Goal: Book appointment/travel/reservation

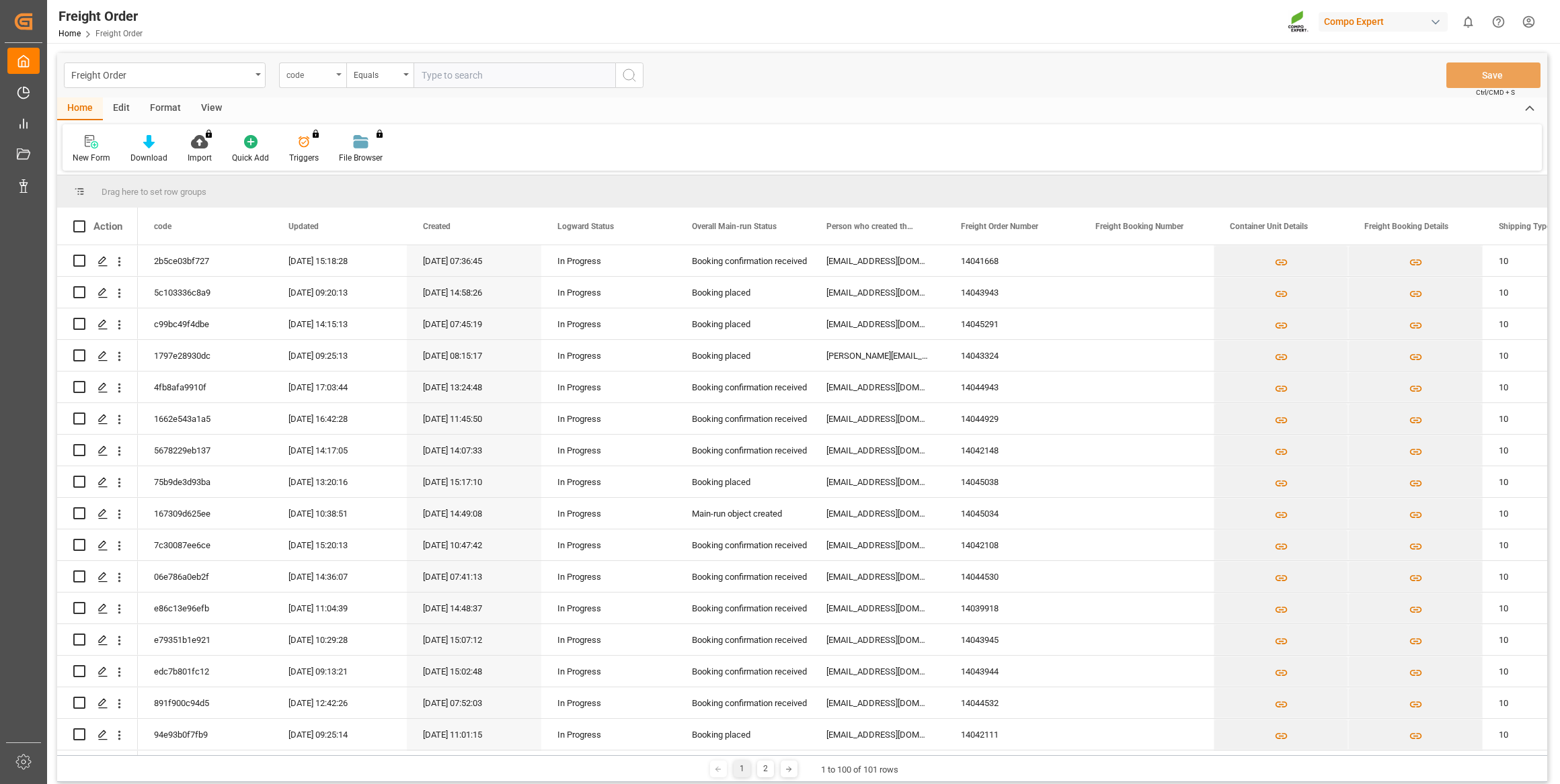
click at [332, 79] on div "code" at bounding box center [309, 74] width 46 height 16
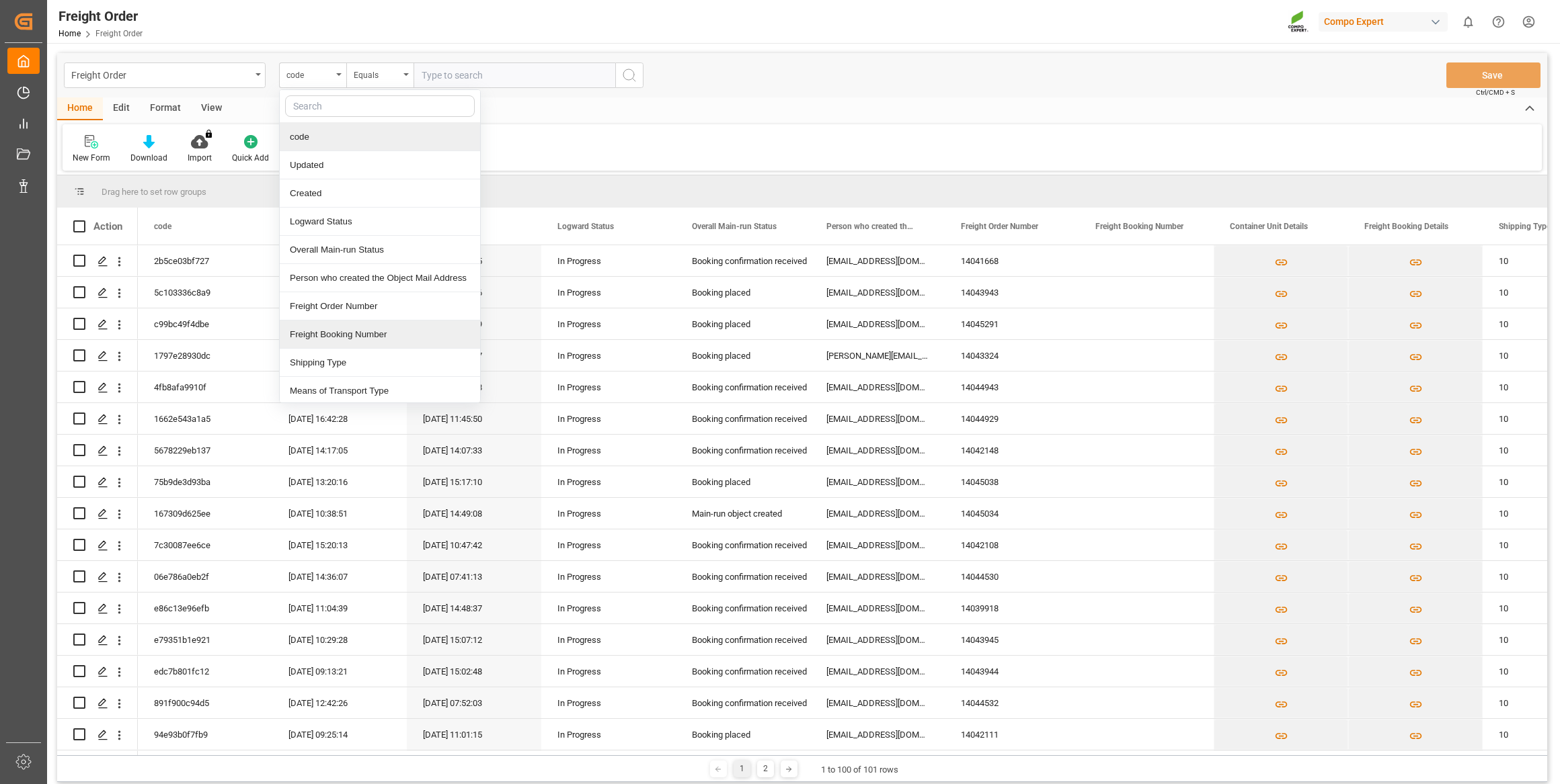
click at [377, 338] on div "Freight Booking Number" at bounding box center [379, 335] width 200 height 28
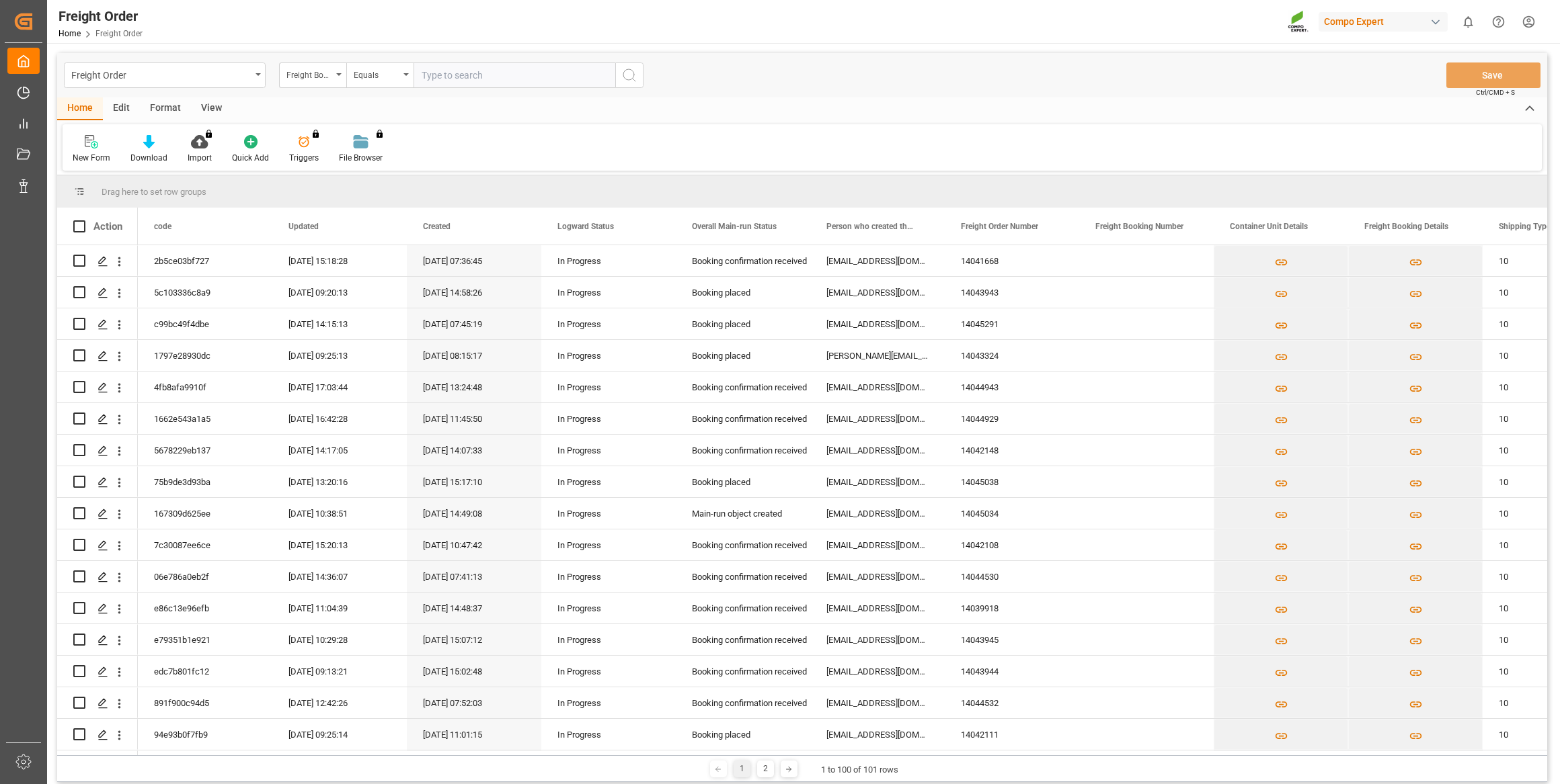
click at [468, 70] on input "text" at bounding box center [514, 75] width 202 height 26
paste input "6200000533"
type input "6200000533"
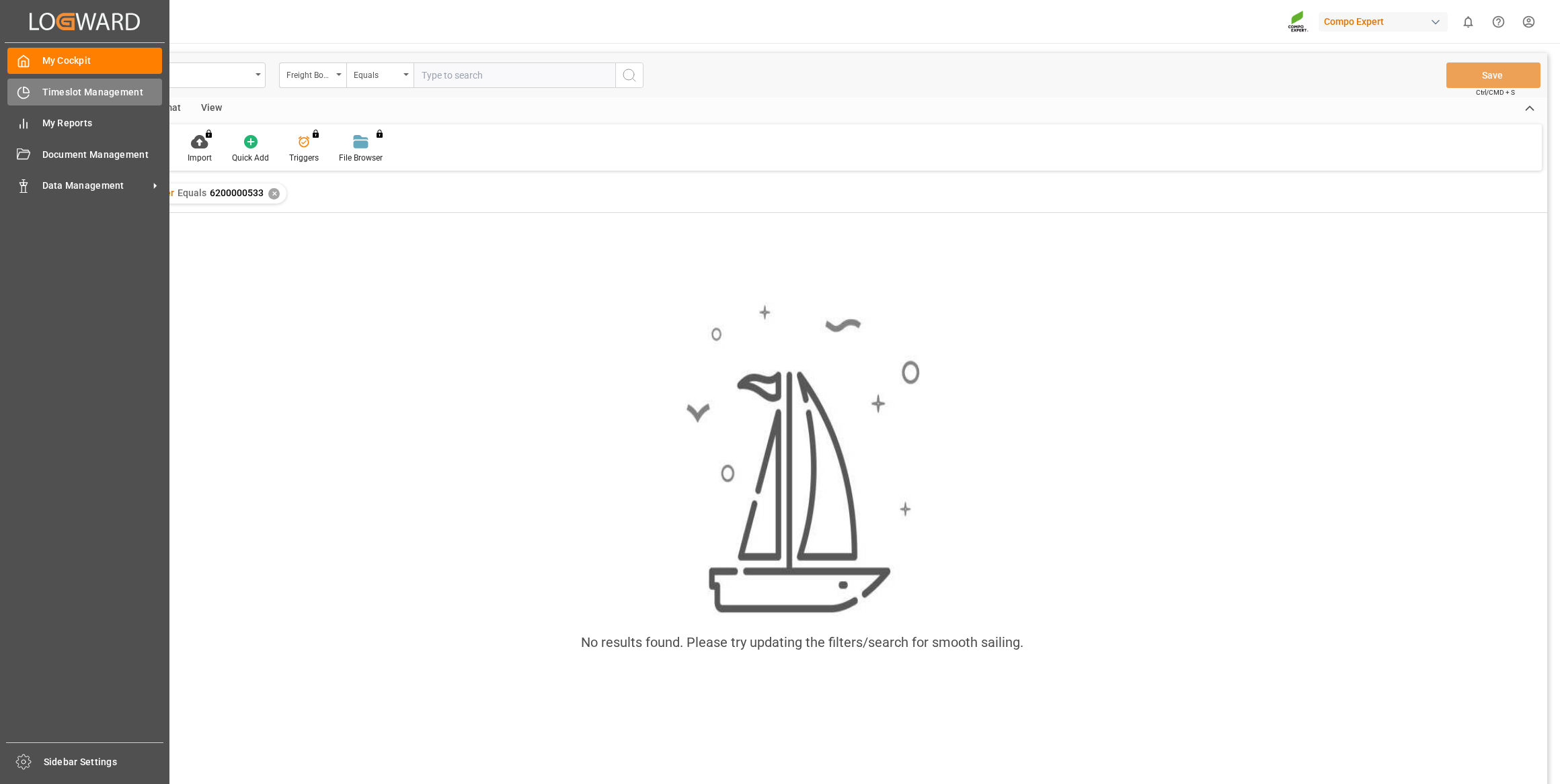
click at [26, 91] on icon at bounding box center [23, 92] width 13 height 13
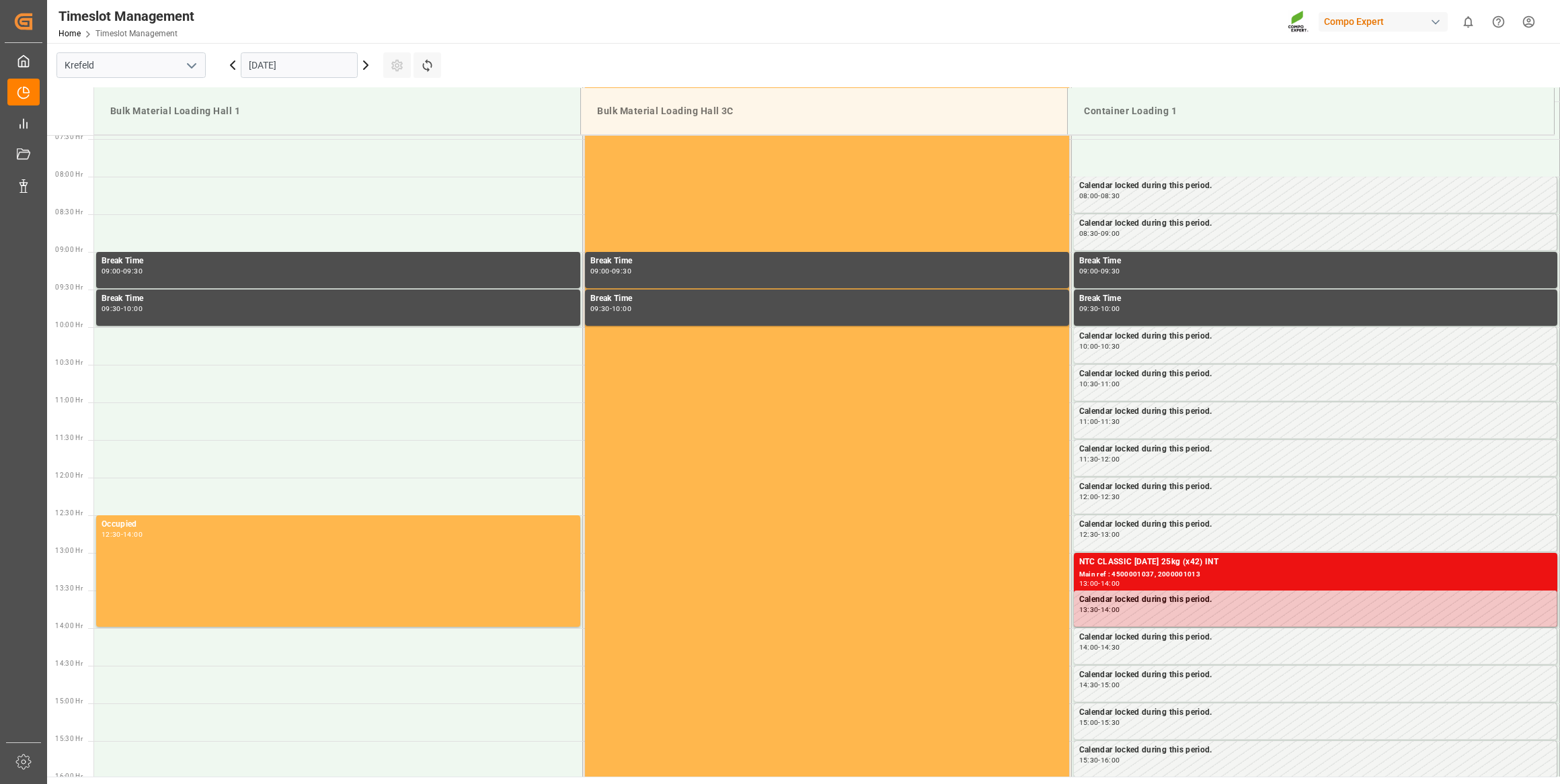
scroll to position [592, 0]
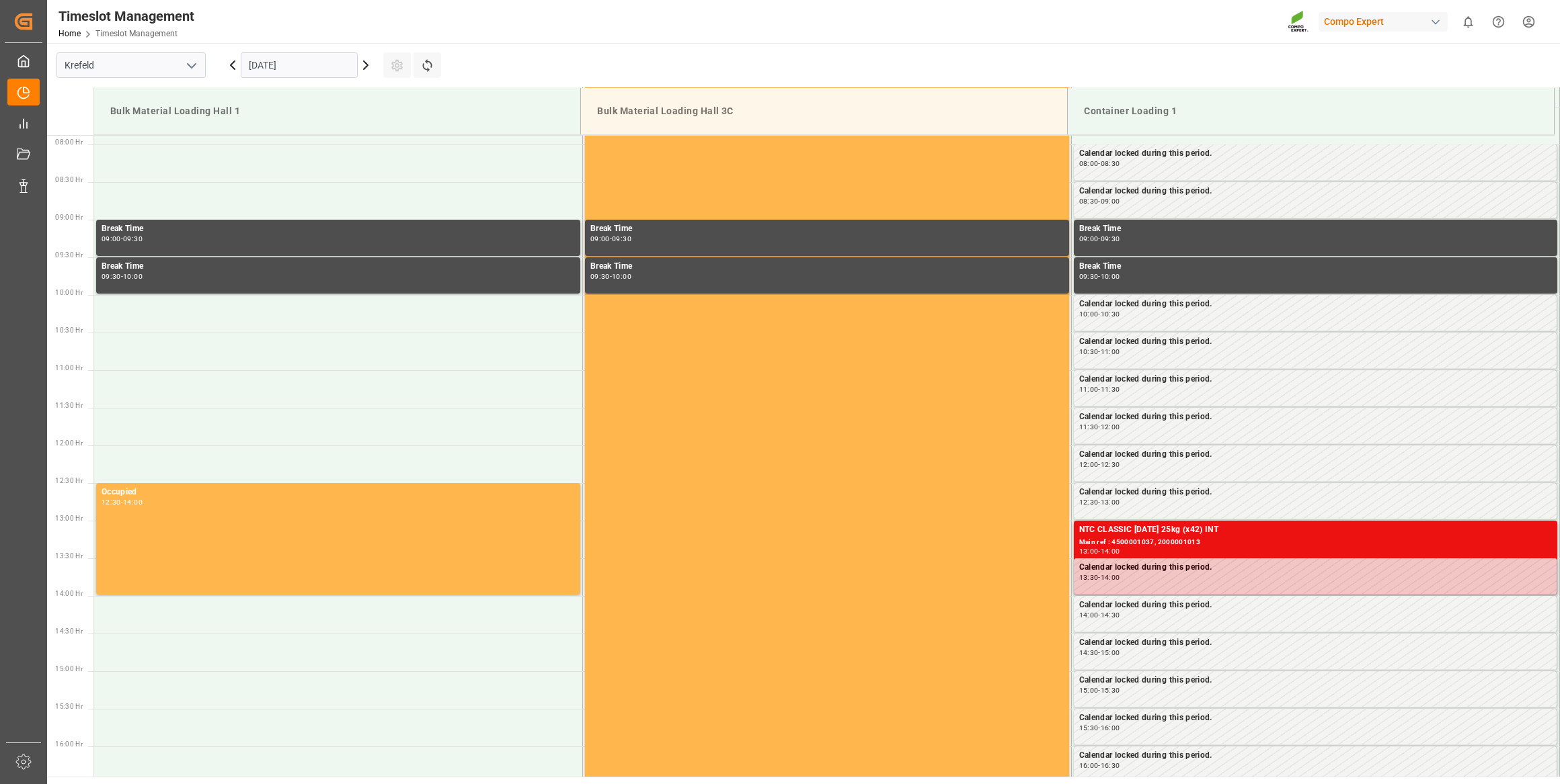
click at [295, 66] on input "[DATE]" at bounding box center [299, 65] width 117 height 26
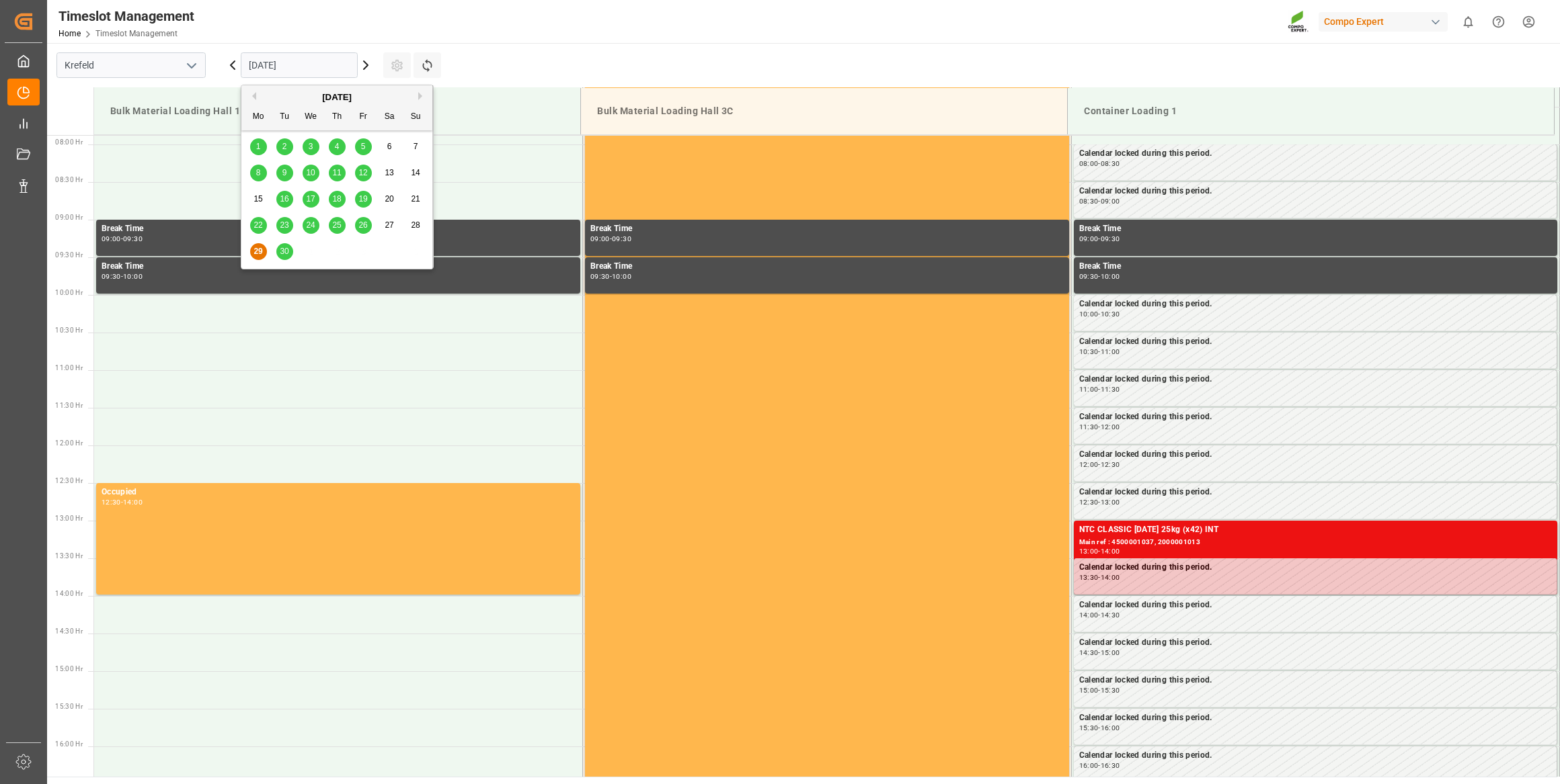
click at [368, 70] on icon at bounding box center [365, 65] width 16 height 16
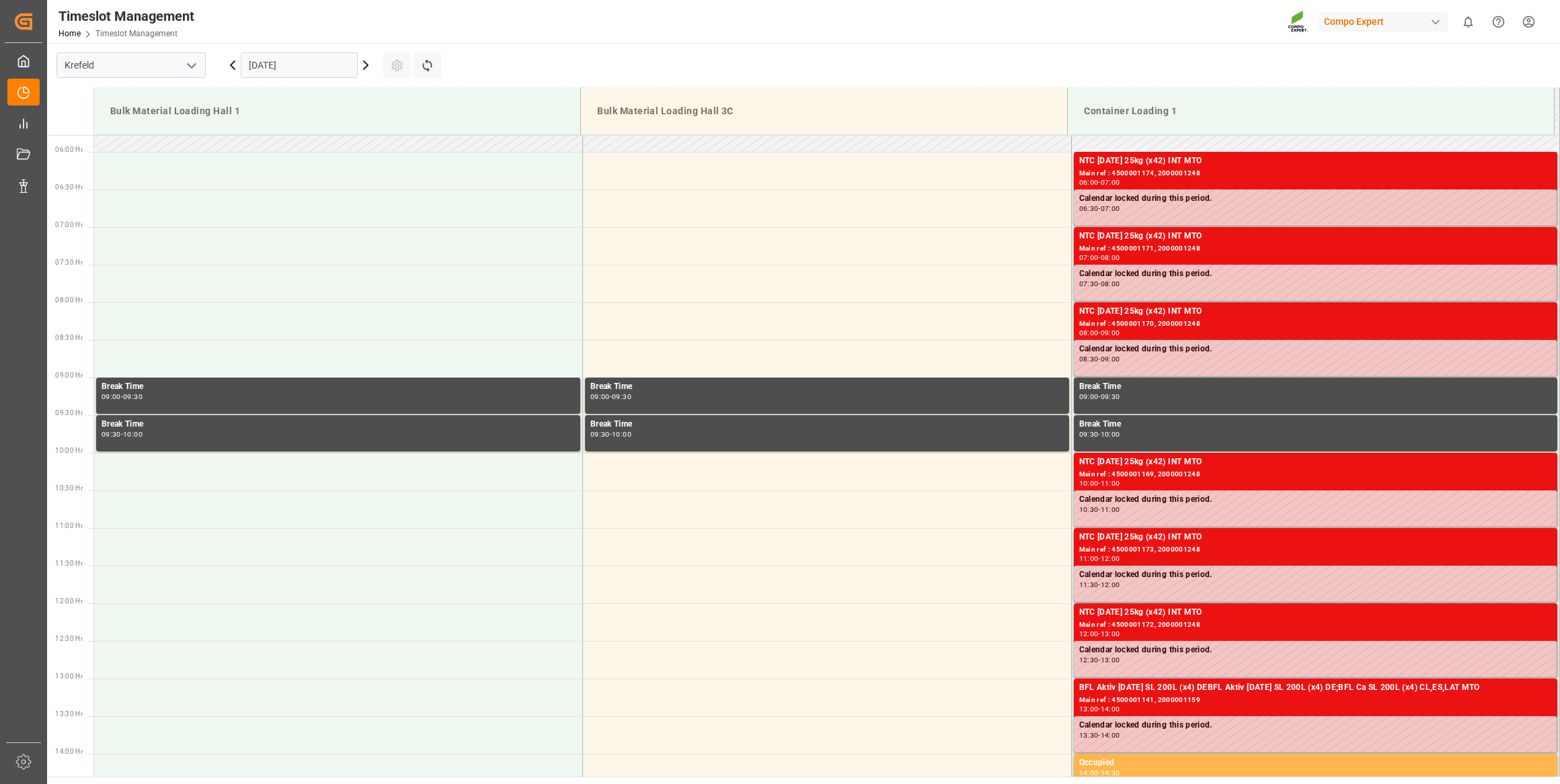
click at [306, 67] on input "[DATE]" at bounding box center [299, 65] width 117 height 26
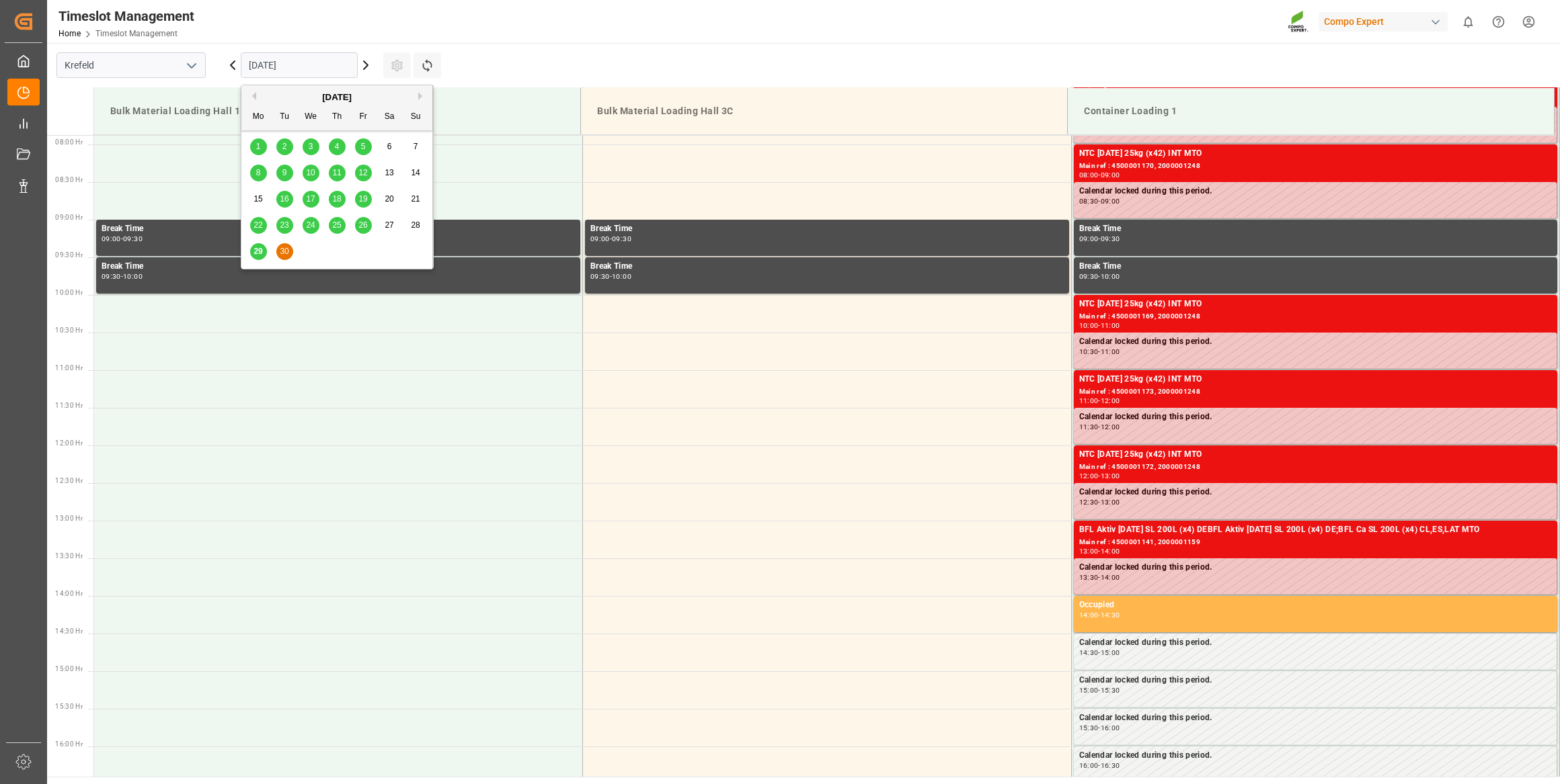
click at [419, 94] on button "Next Month" at bounding box center [422, 96] width 8 height 8
click at [315, 171] on div "8" at bounding box center [311, 173] width 17 height 16
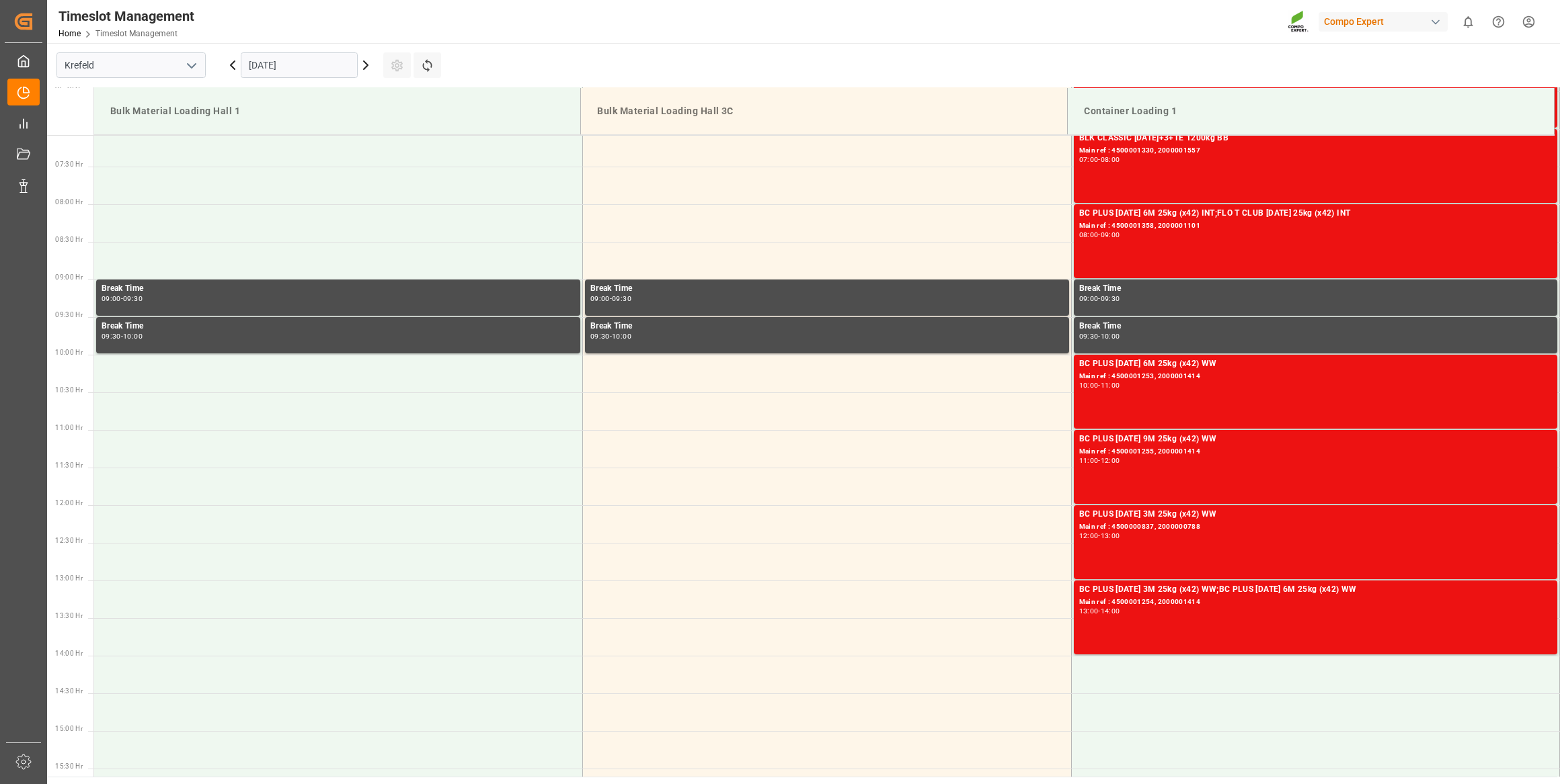
scroll to position [532, 0]
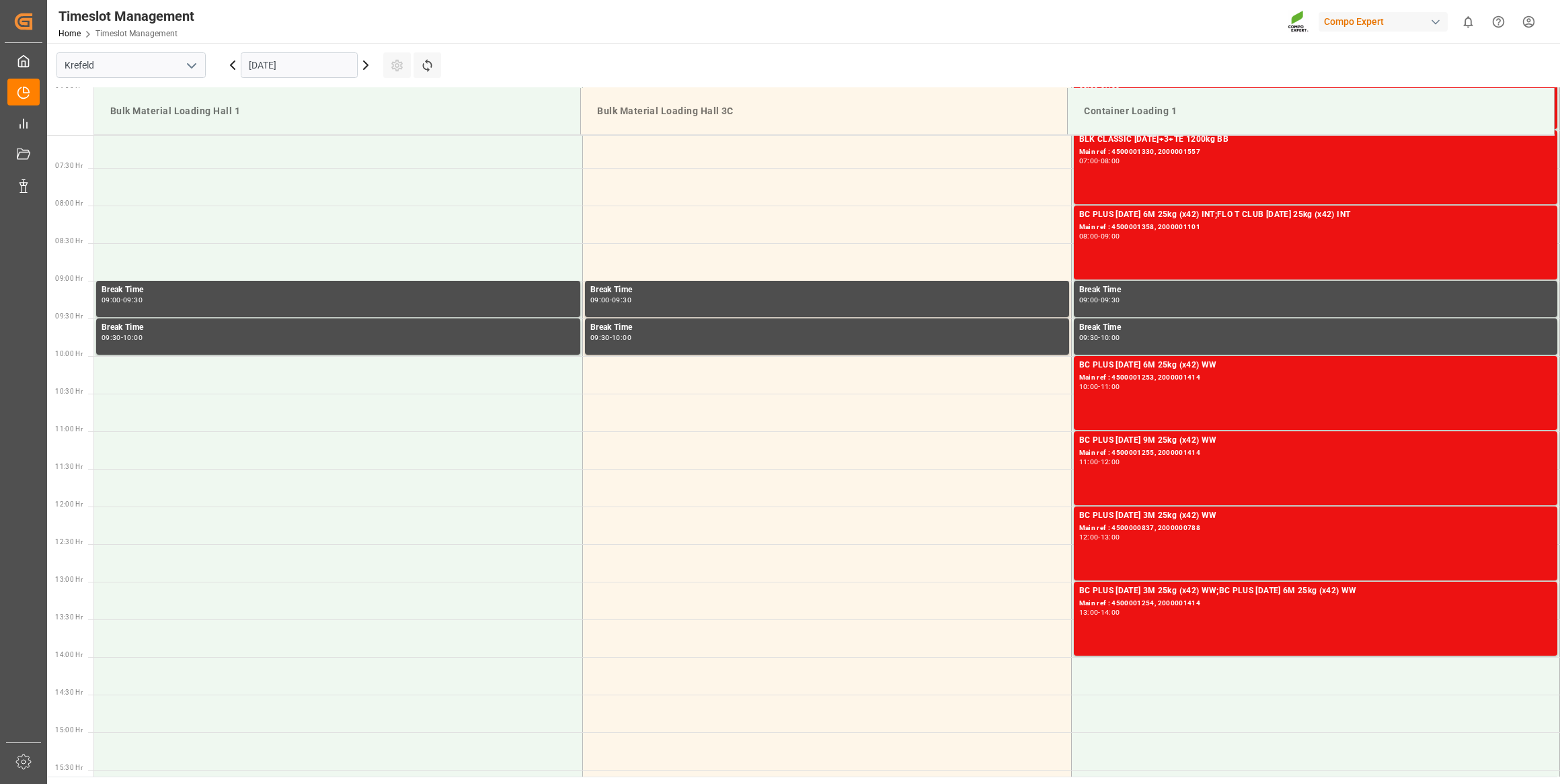
click at [319, 83] on div "[DATE]" at bounding box center [299, 65] width 168 height 44
click at [316, 68] on input "[DATE]" at bounding box center [299, 65] width 117 height 26
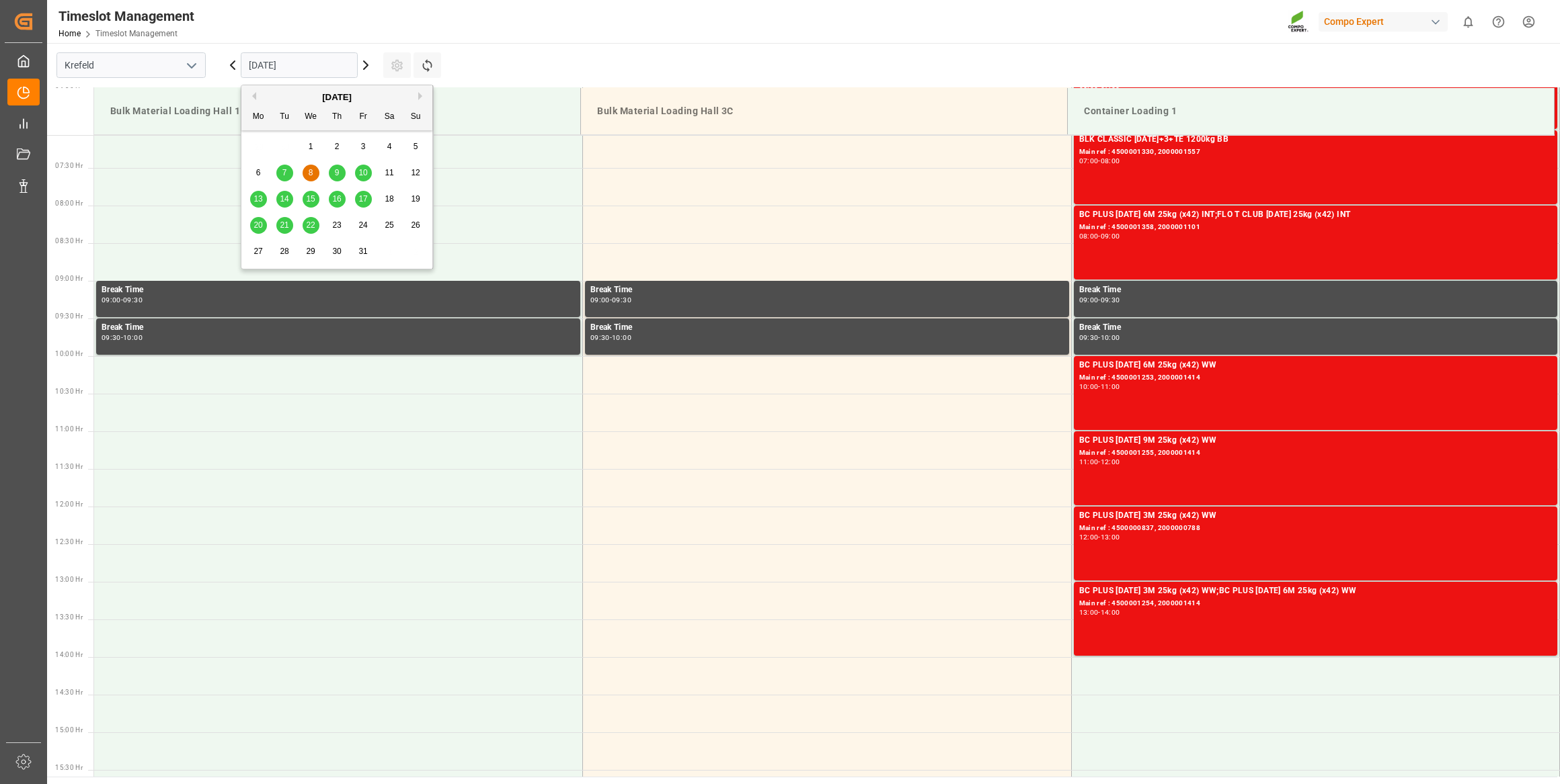
click at [336, 177] on span "9" at bounding box center [337, 173] width 5 height 9
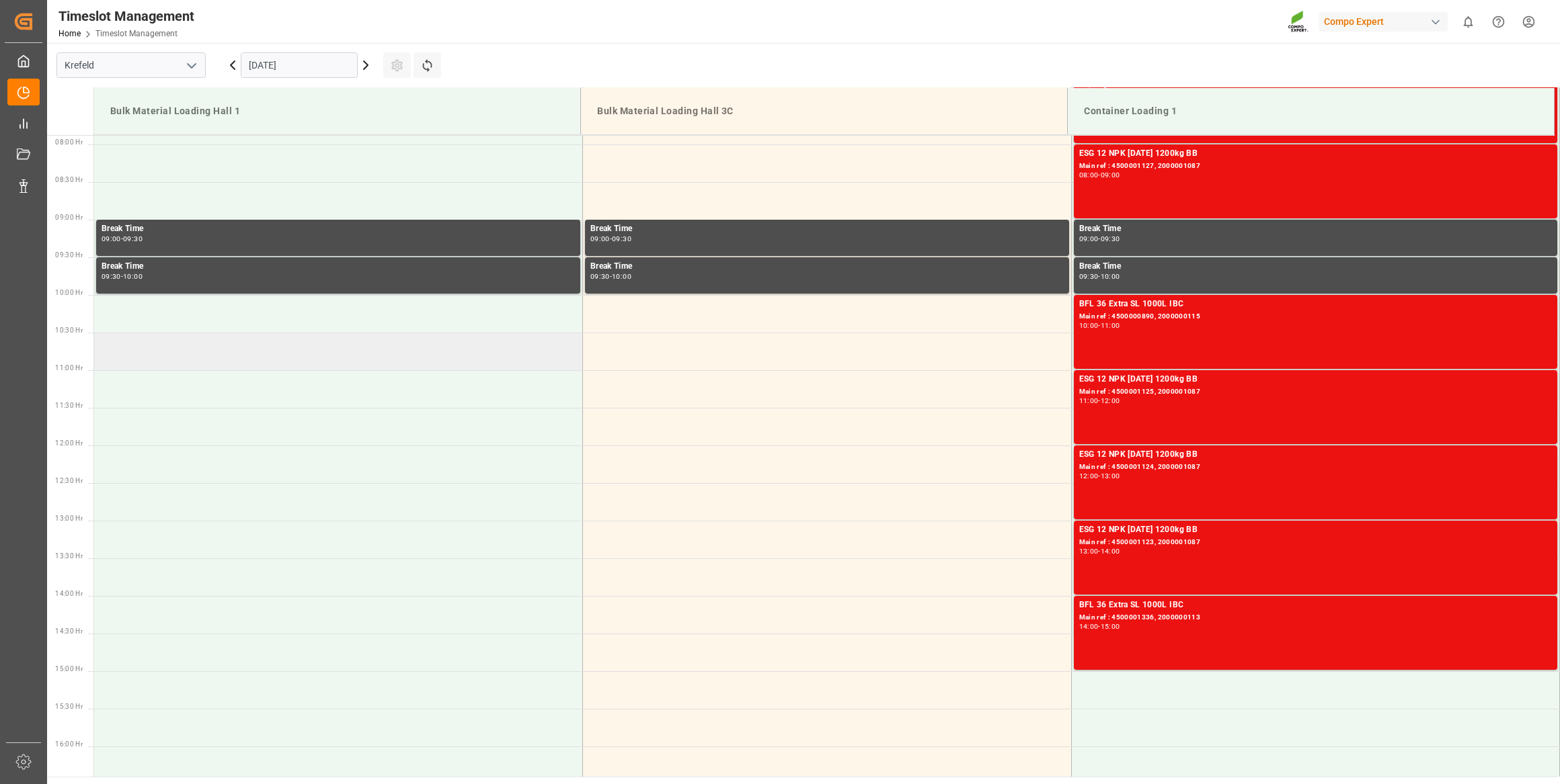
scroll to position [776, 0]
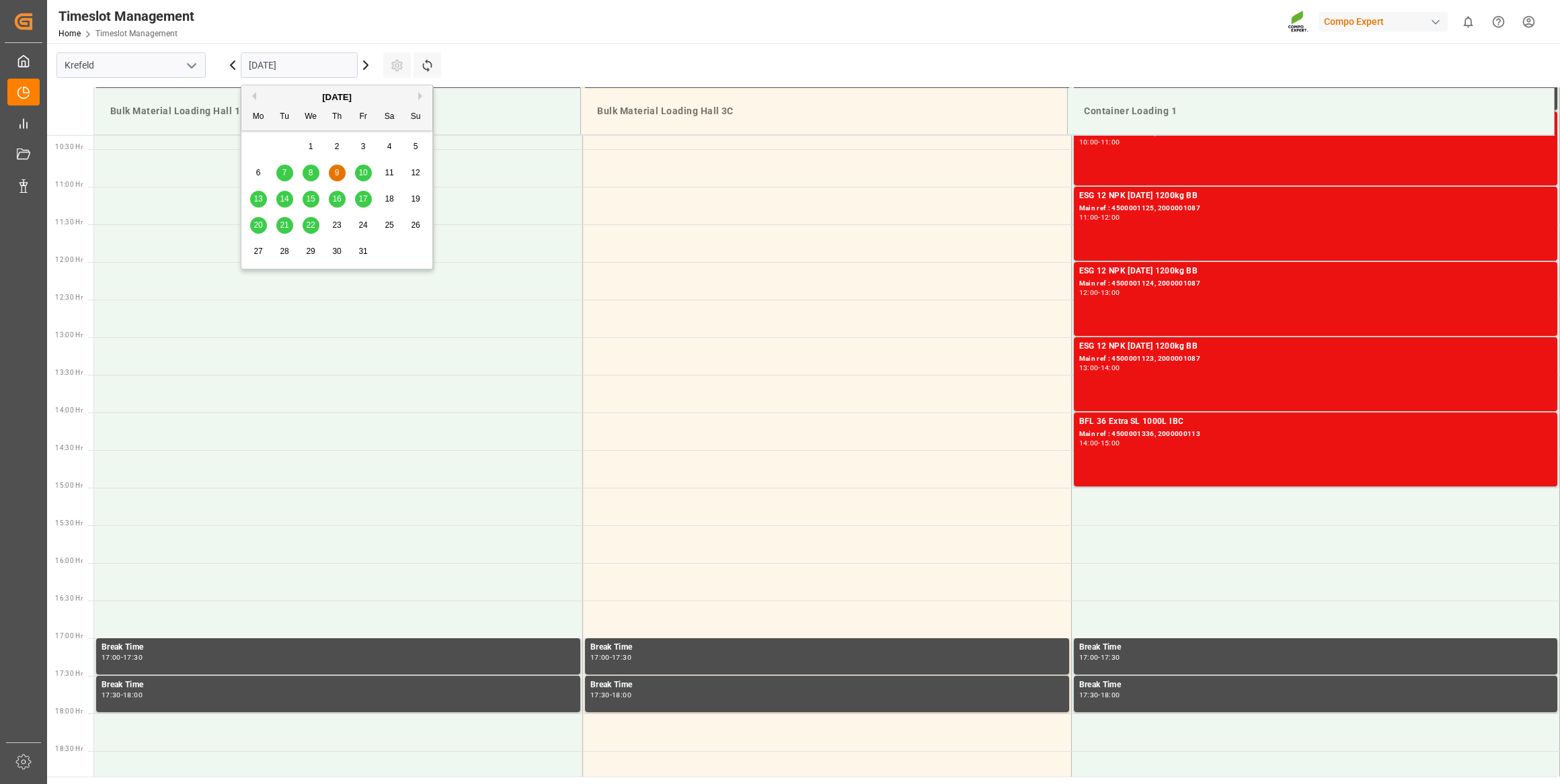
click at [322, 73] on input "[DATE]" at bounding box center [299, 65] width 117 height 26
click at [364, 176] on span "10" at bounding box center [362, 173] width 9 height 9
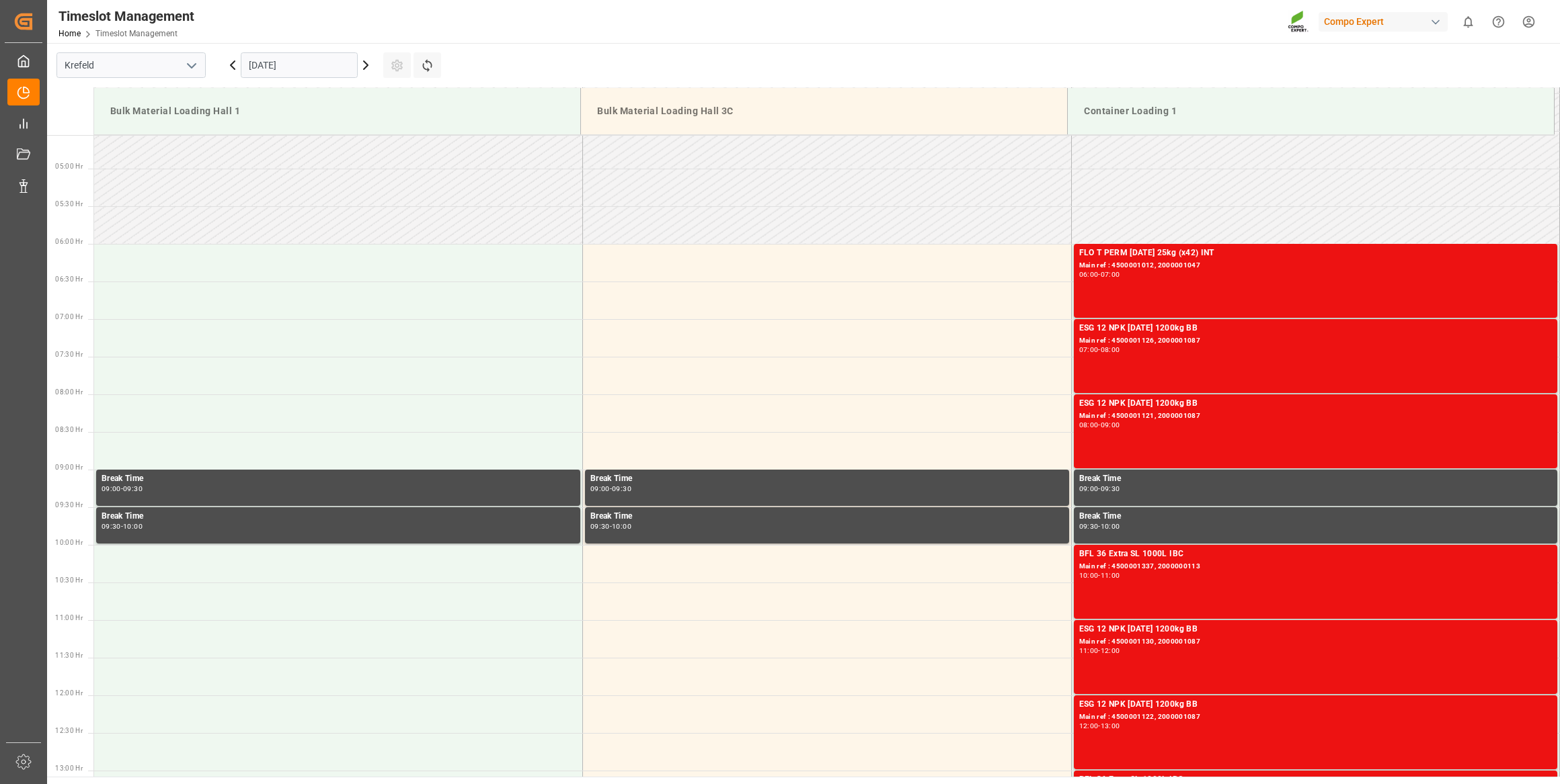
scroll to position [592, 0]
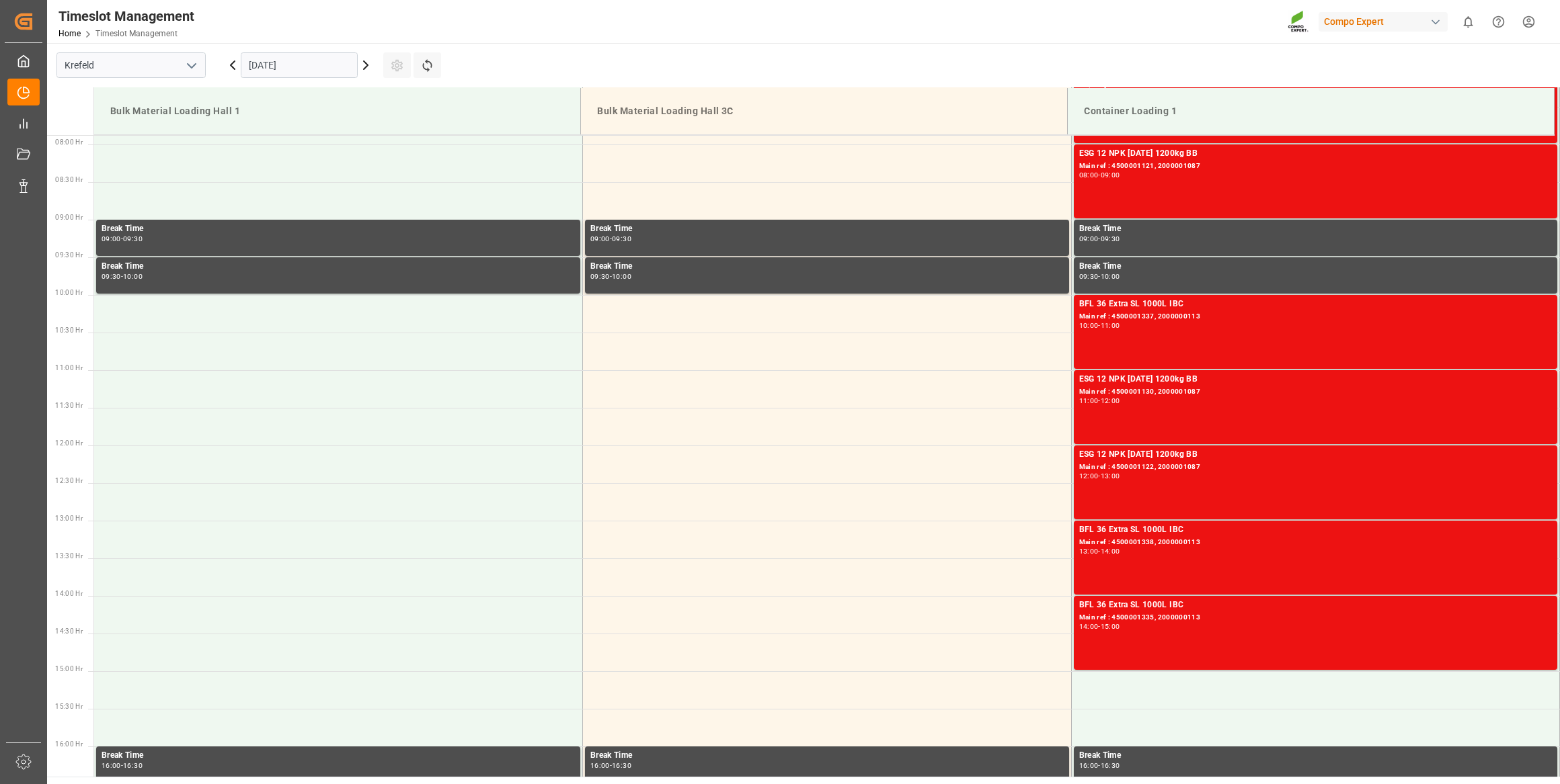
click at [315, 81] on div "[DATE]" at bounding box center [299, 65] width 168 height 44
click at [315, 73] on input "[DATE]" at bounding box center [299, 65] width 117 height 26
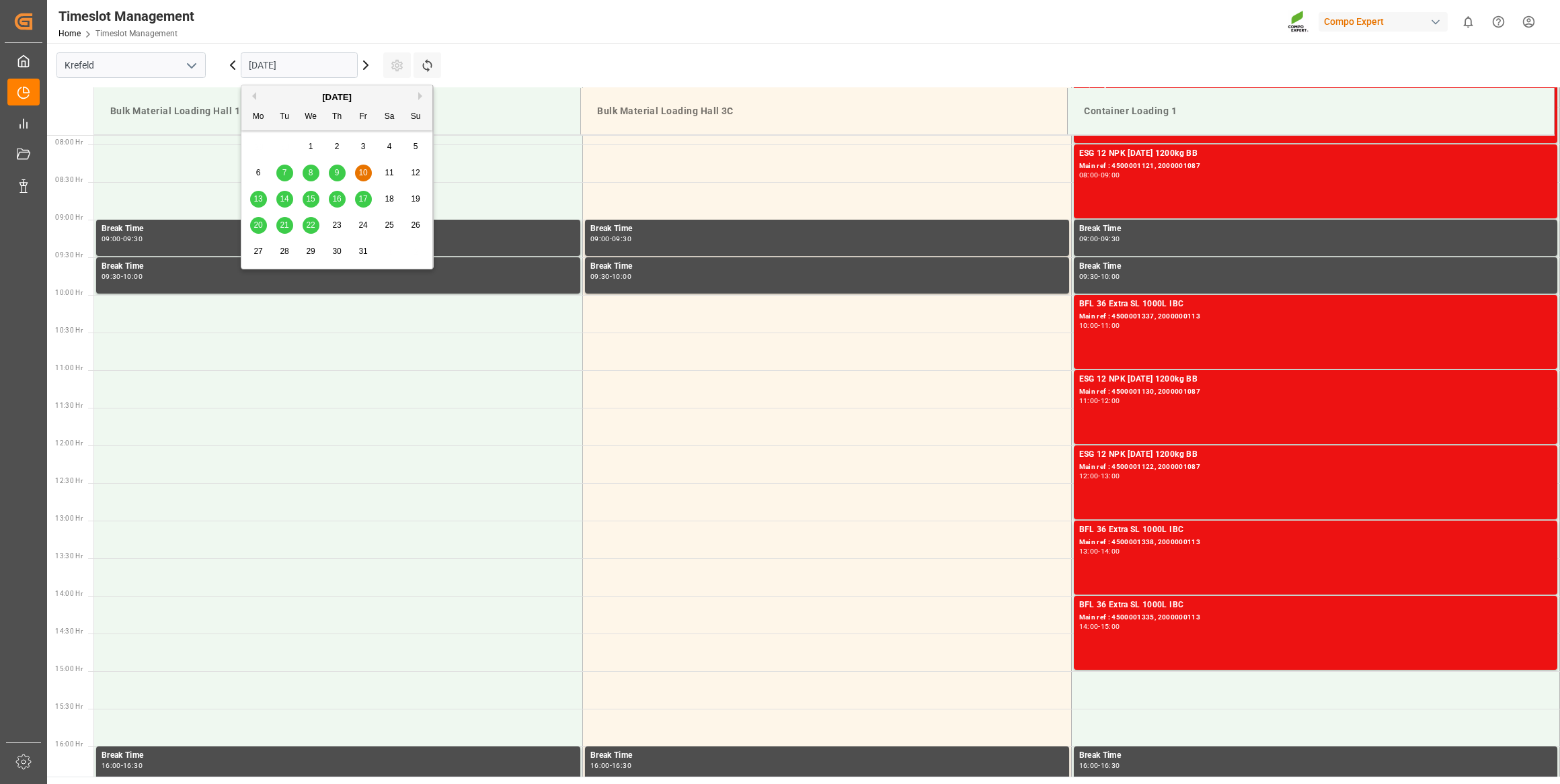
click at [288, 171] on div "7" at bounding box center [285, 173] width 17 height 16
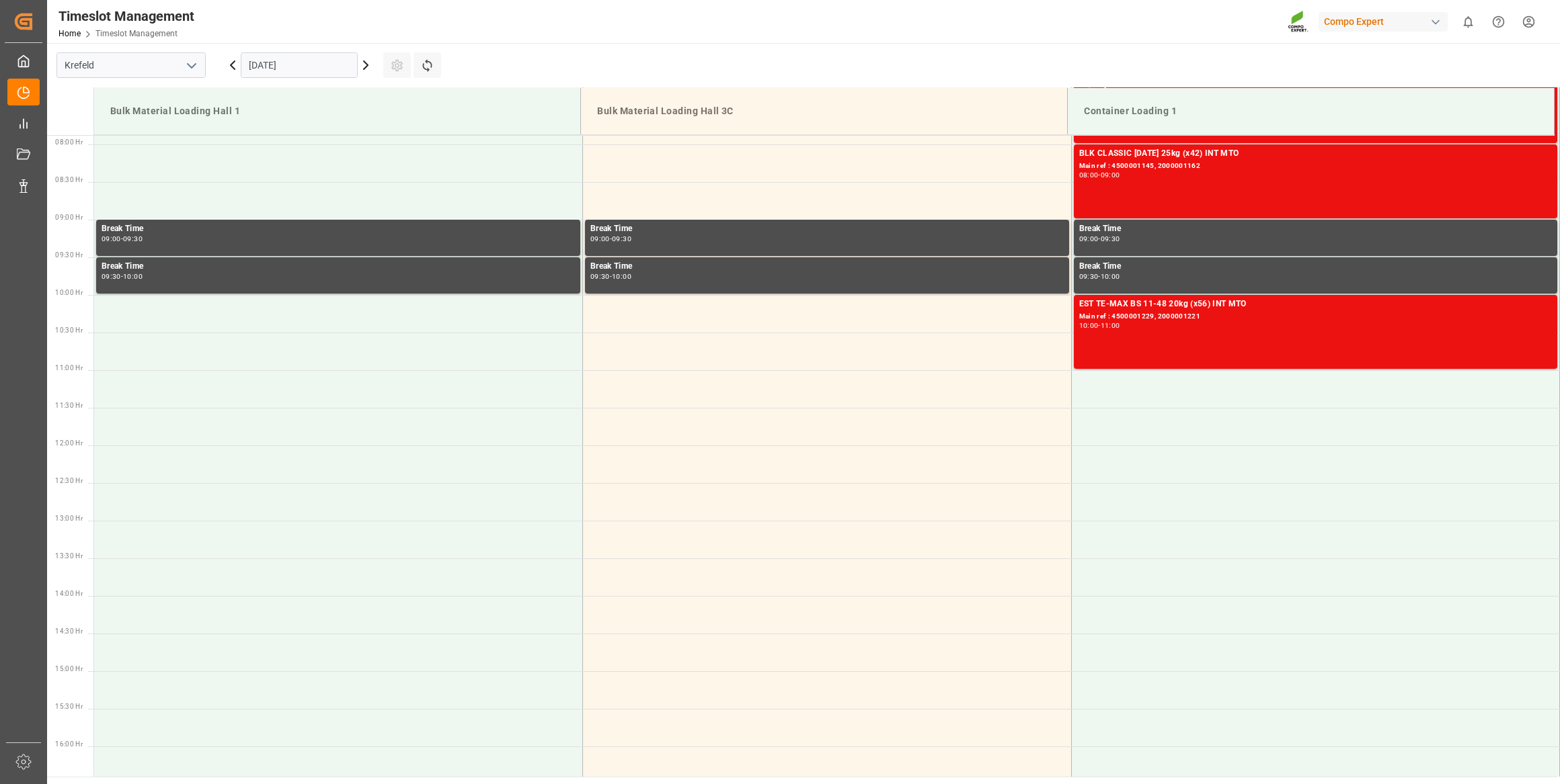
click at [287, 73] on input "[DATE]" at bounding box center [299, 65] width 117 height 26
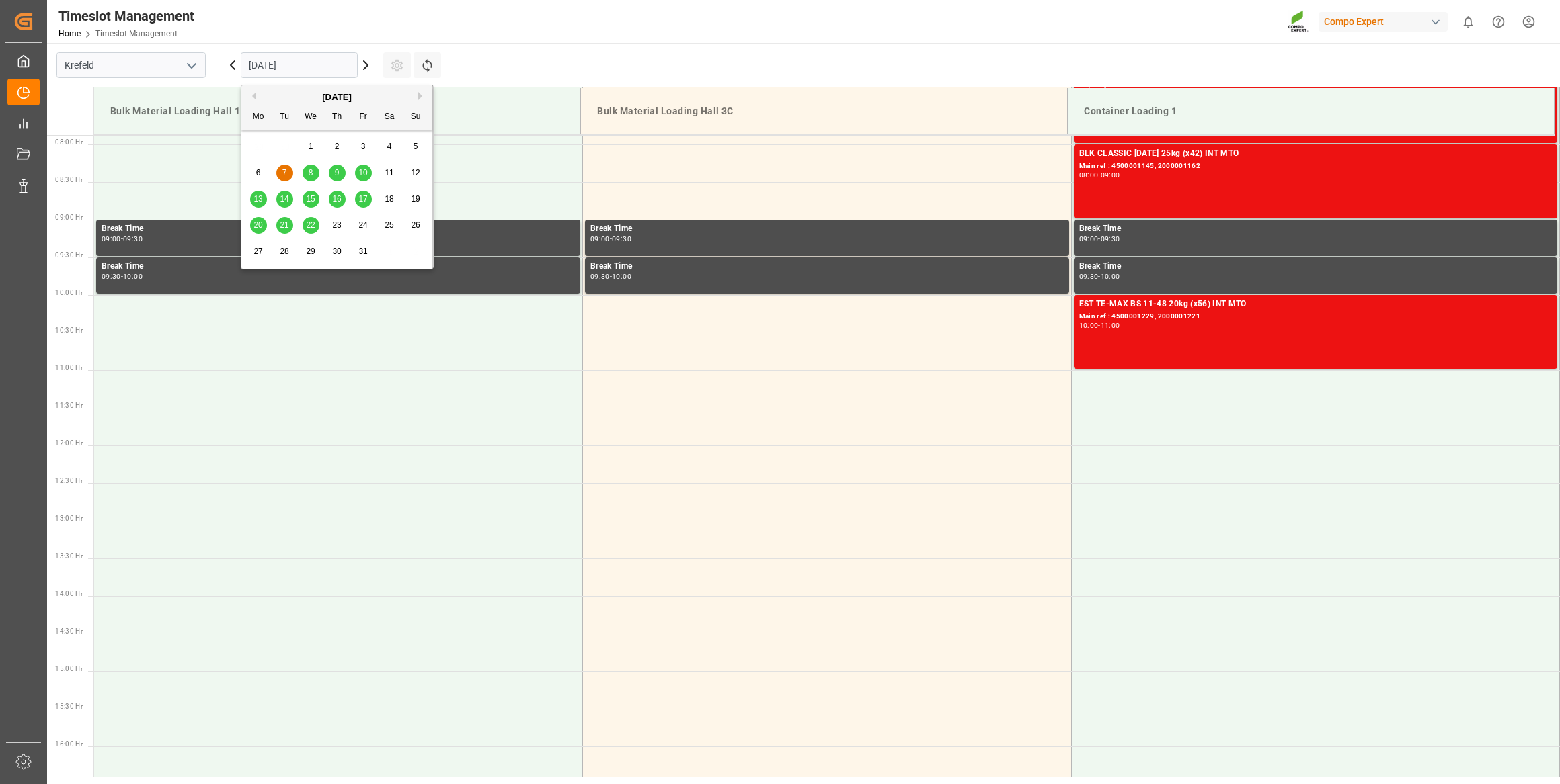
click at [262, 168] on div "6" at bounding box center [259, 173] width 17 height 16
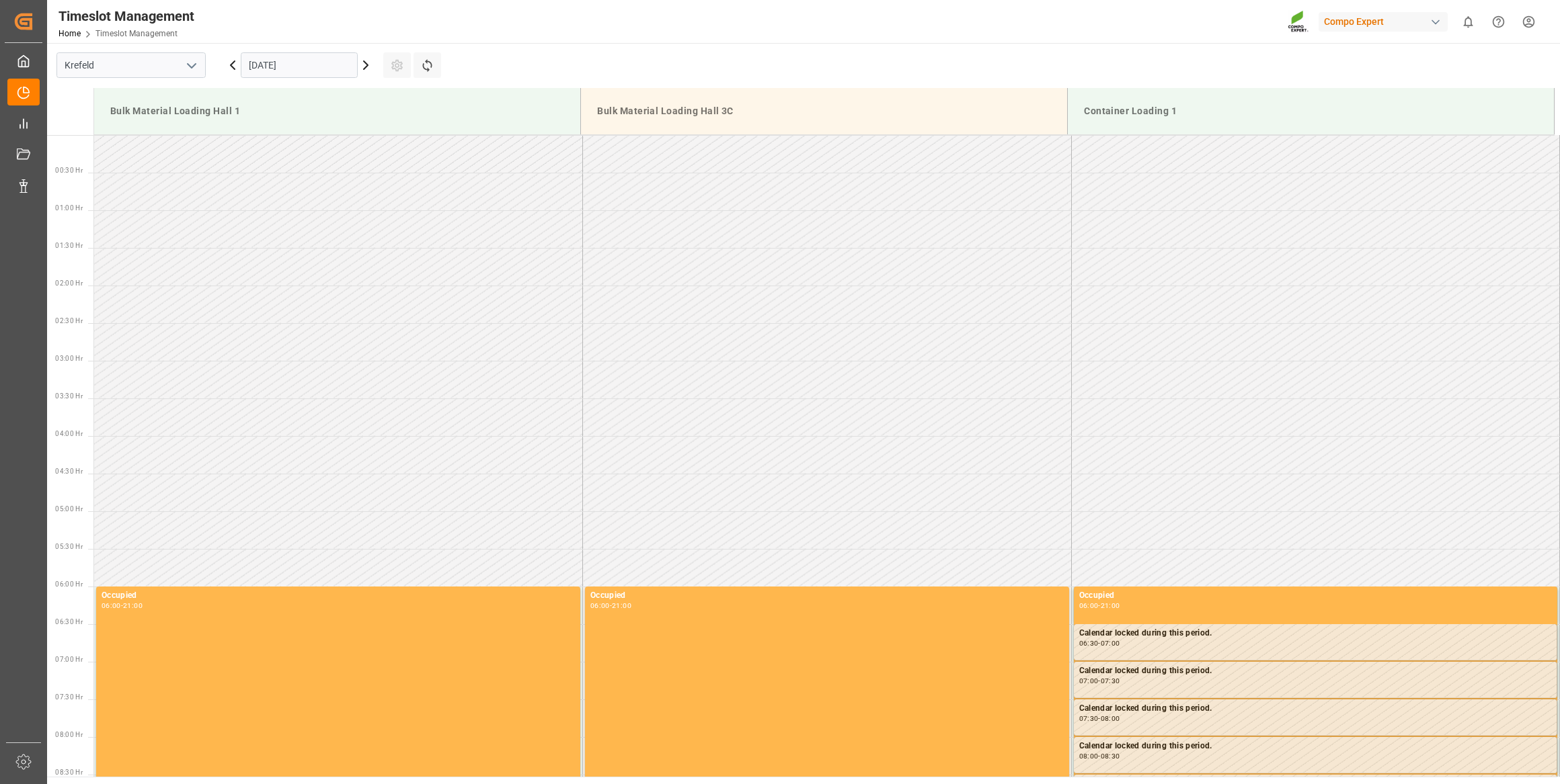
scroll to position [0, 0]
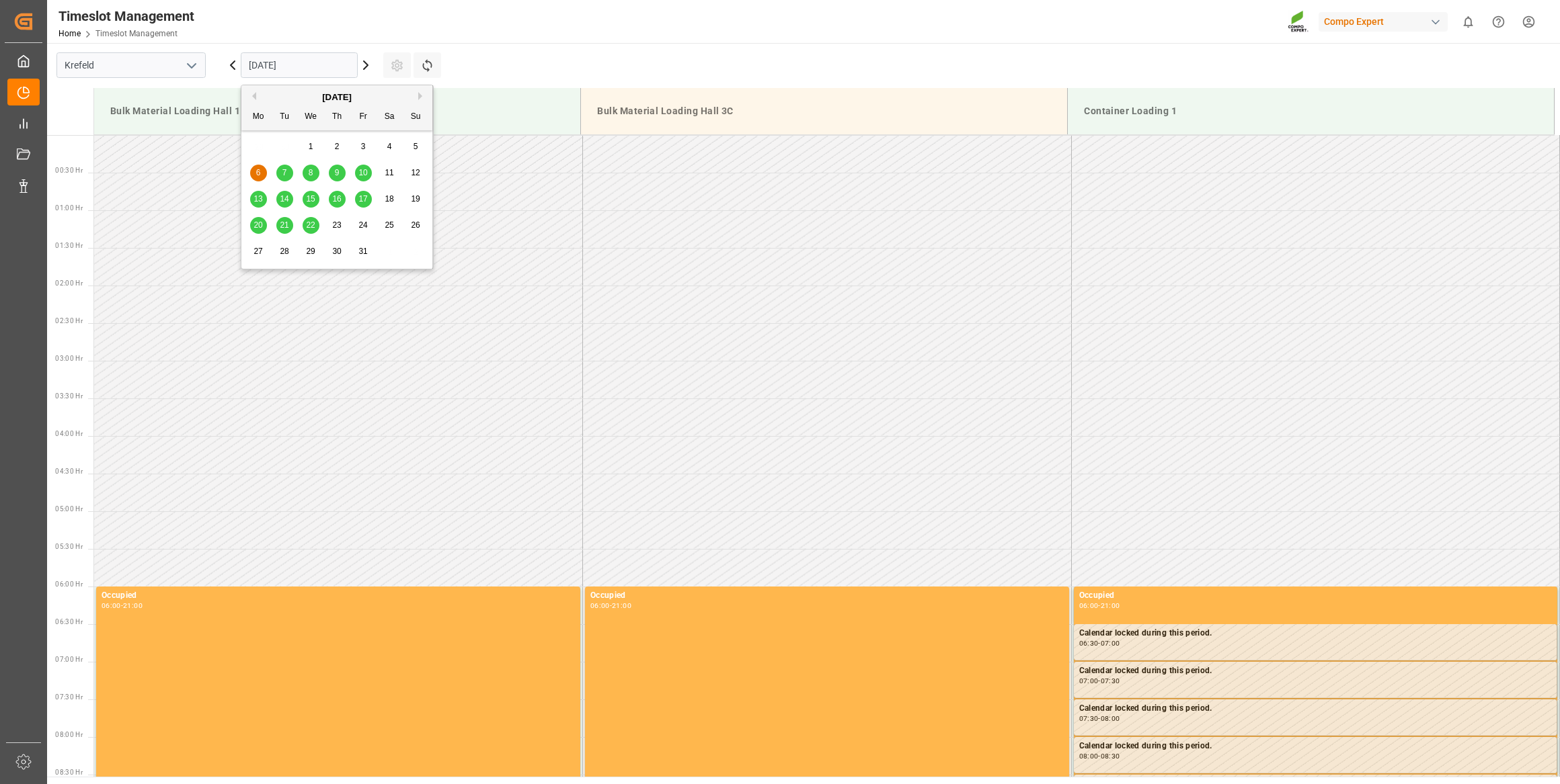
click at [319, 63] on input "[DATE]" at bounding box center [299, 65] width 117 height 26
click at [339, 175] on div "9" at bounding box center [337, 173] width 17 height 16
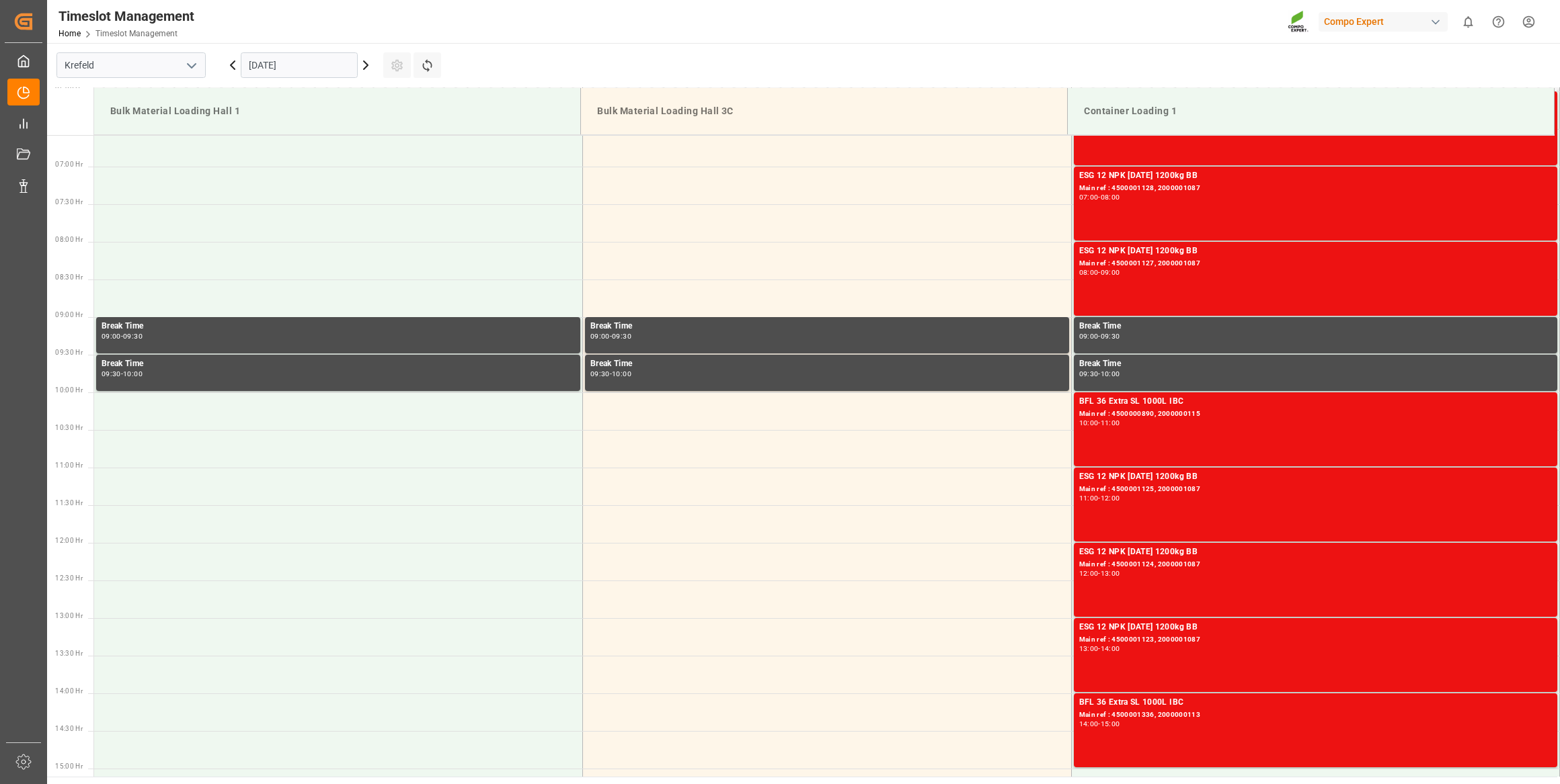
scroll to position [470, 0]
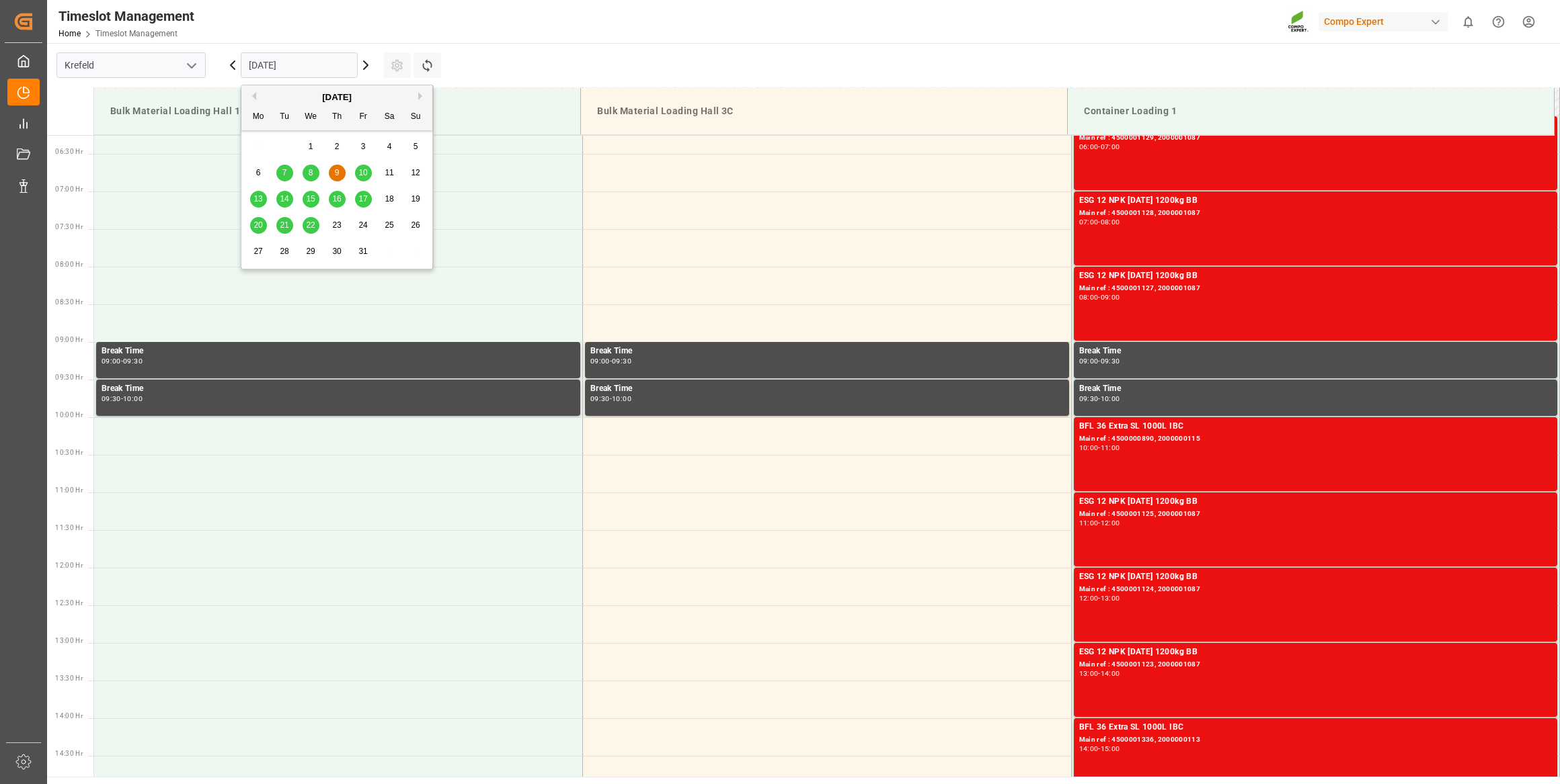
click at [331, 64] on input "[DATE]" at bounding box center [299, 65] width 117 height 26
click at [285, 199] on span "14" at bounding box center [283, 199] width 9 height 9
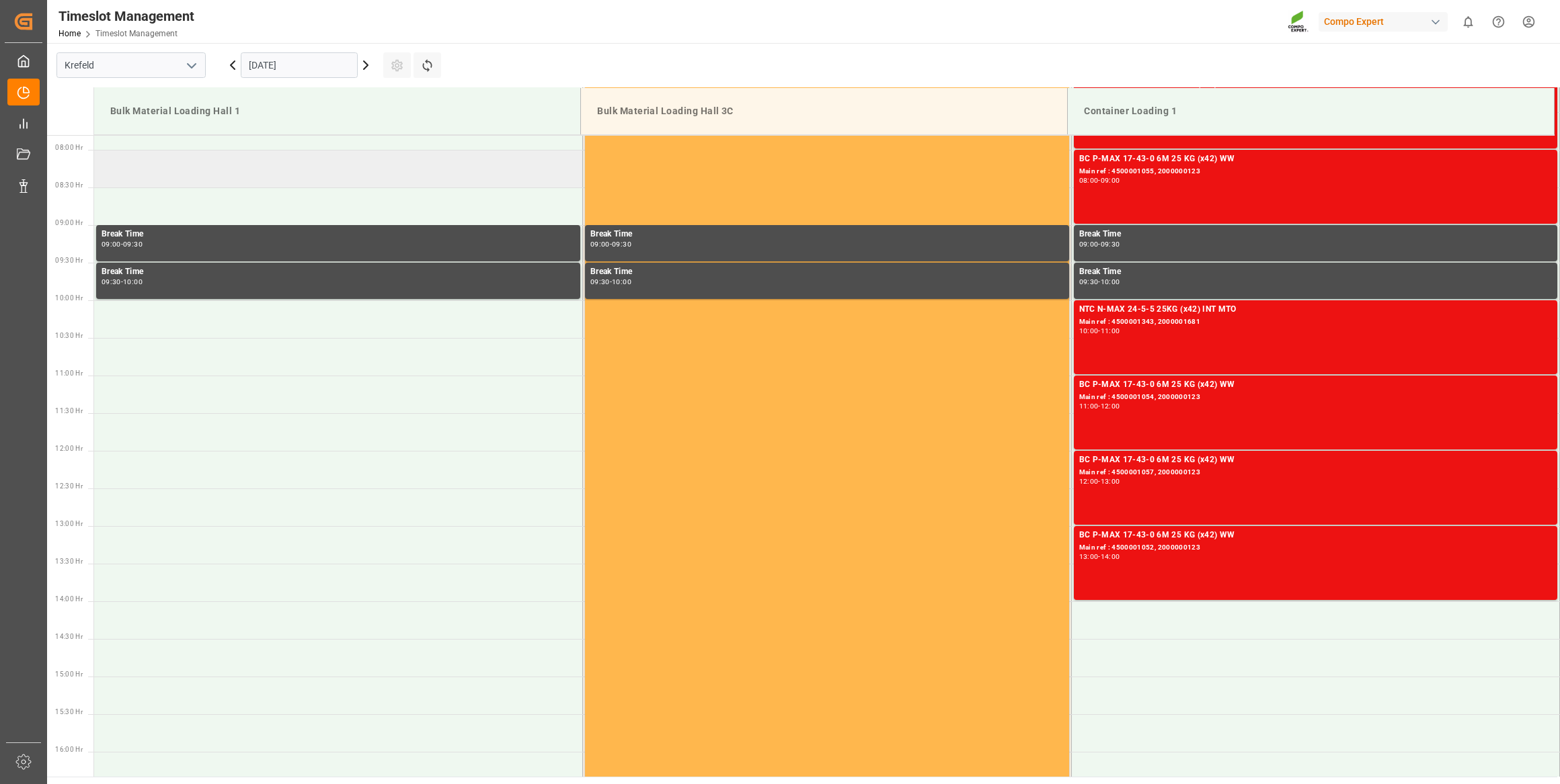
scroll to position [592, 0]
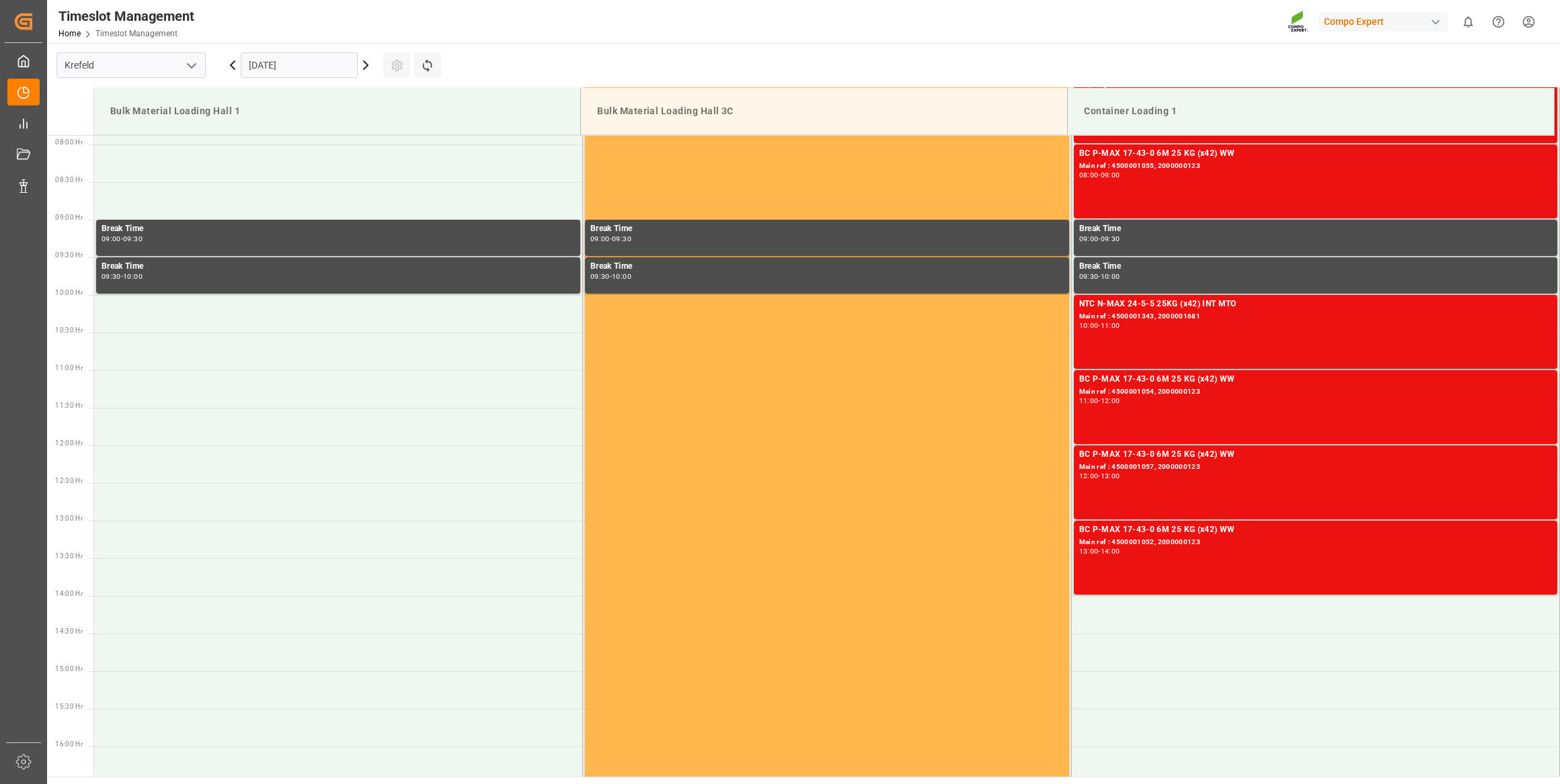
click at [310, 76] on input "[DATE]" at bounding box center [299, 65] width 117 height 26
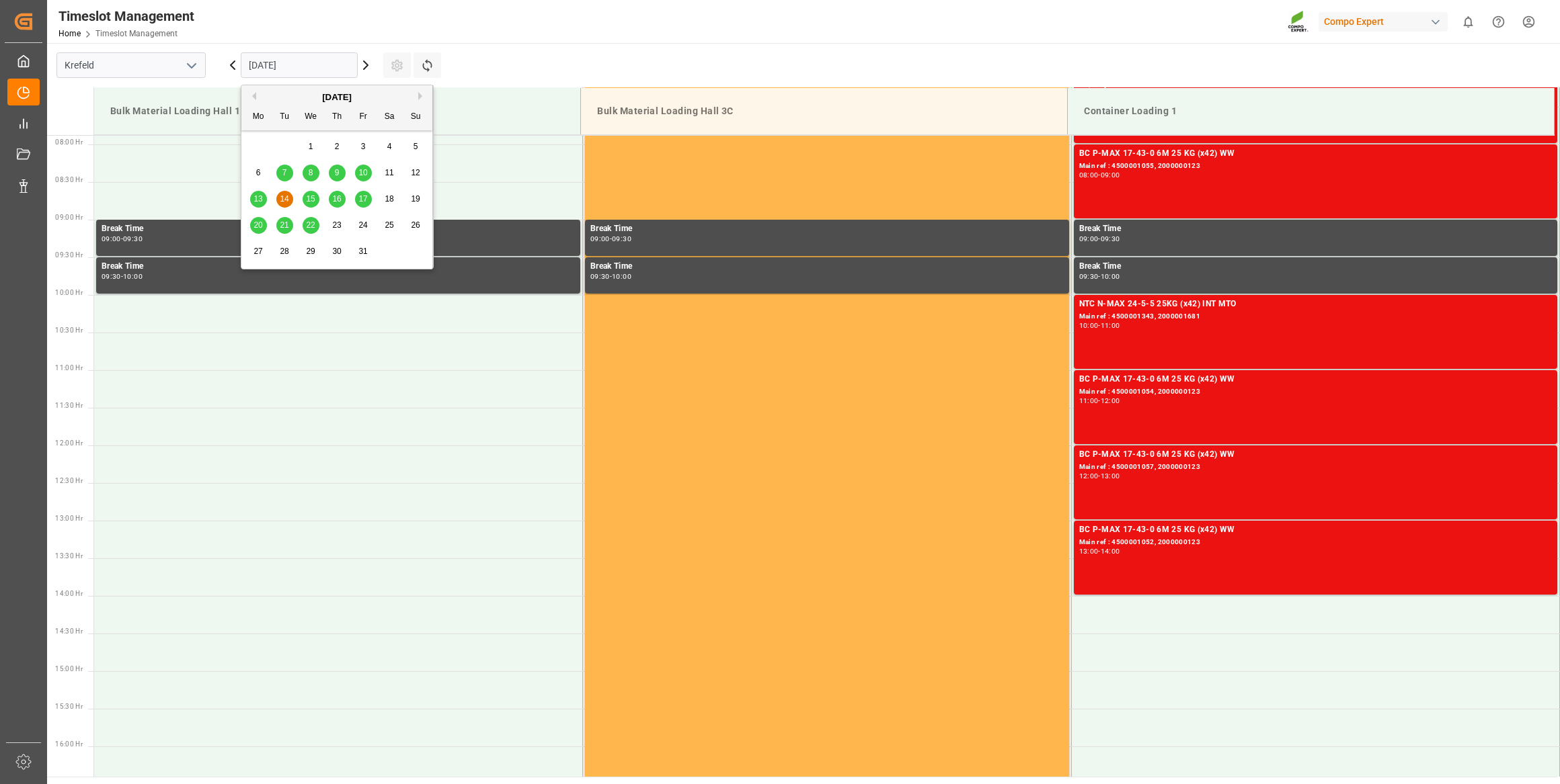
click at [312, 196] on span "15" at bounding box center [310, 199] width 9 height 9
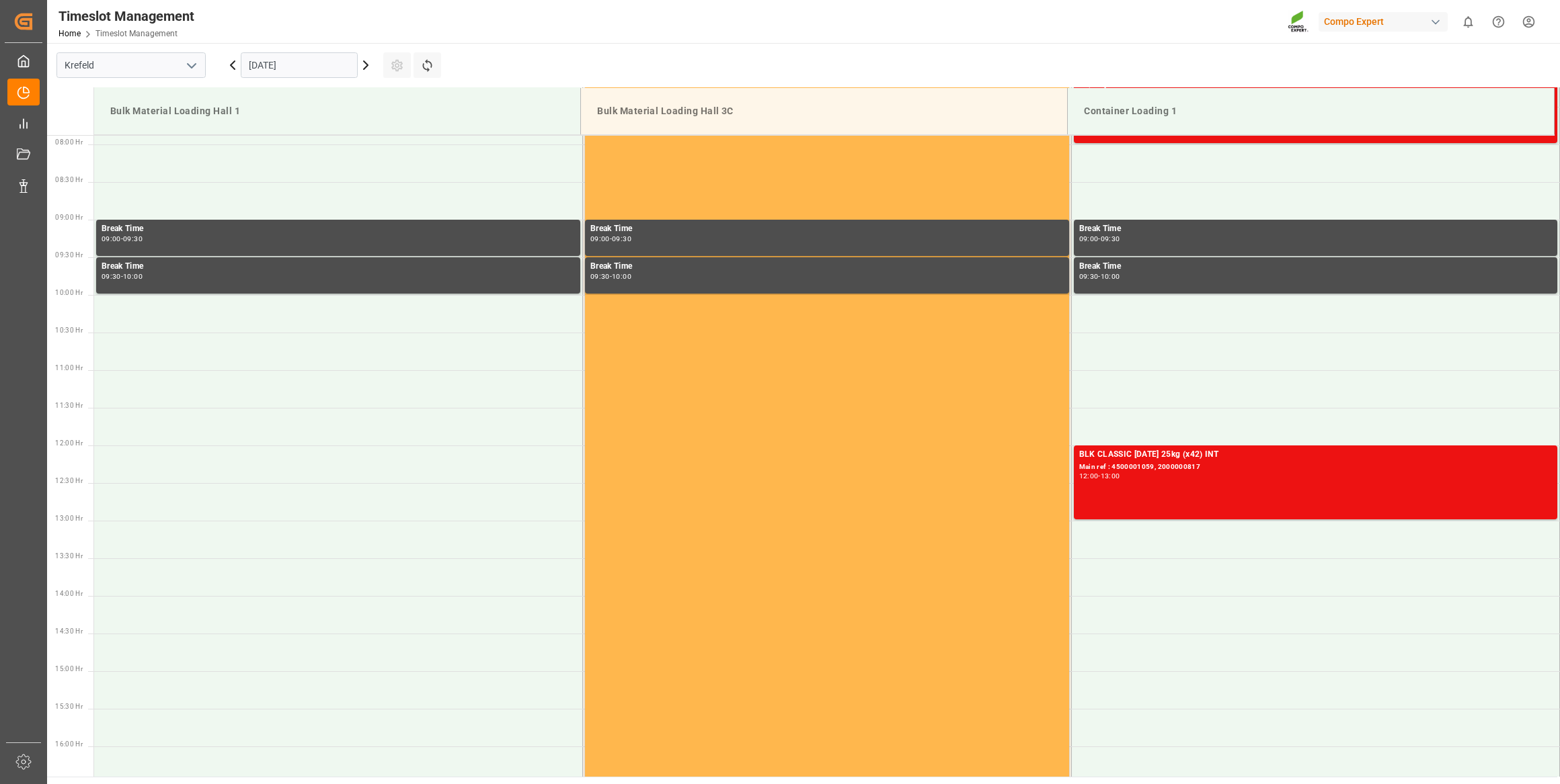
click at [361, 72] on icon at bounding box center [365, 65] width 16 height 16
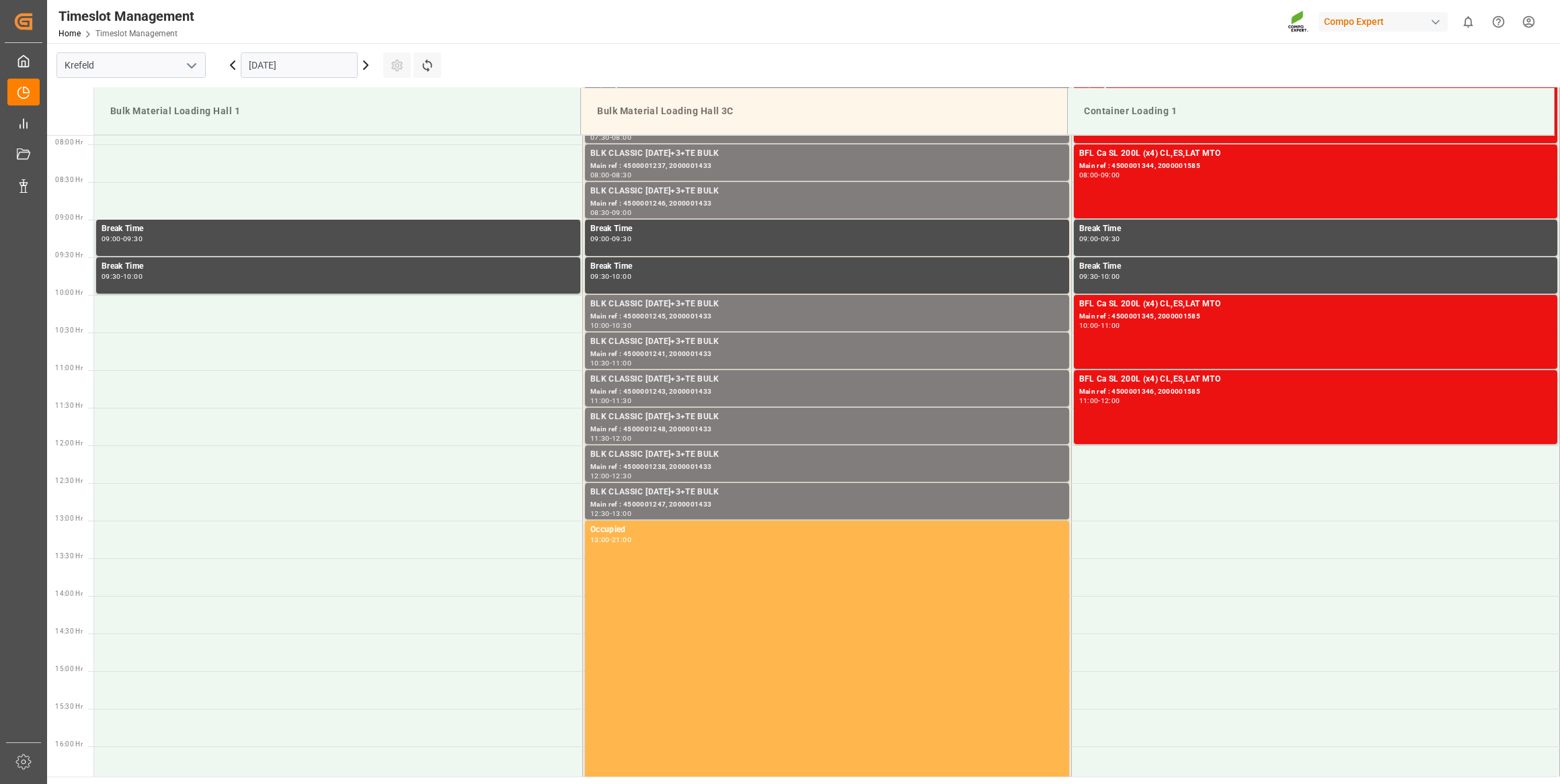
click at [364, 70] on icon at bounding box center [365, 65] width 16 height 16
